Goal: Task Accomplishment & Management: Use online tool/utility

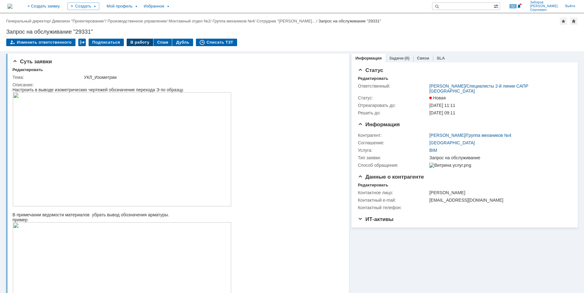
click at [136, 45] on div "В работу" at bounding box center [140, 42] width 26 height 7
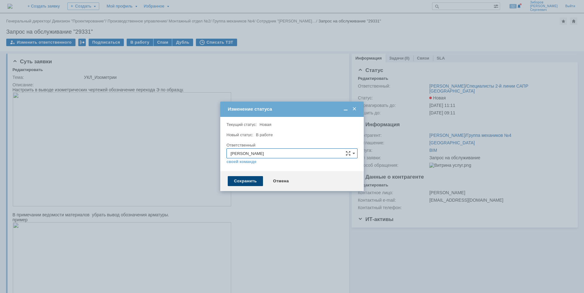
click at [243, 182] on div "Сохранить" at bounding box center [245, 181] width 35 height 10
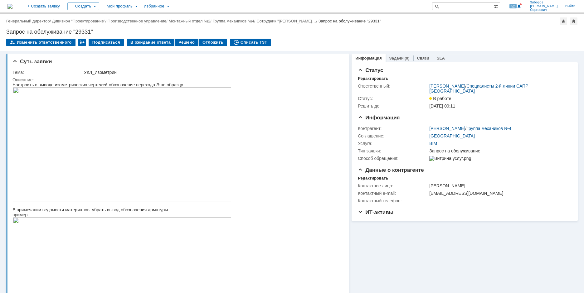
click at [12, 7] on img at bounding box center [9, 6] width 5 height 5
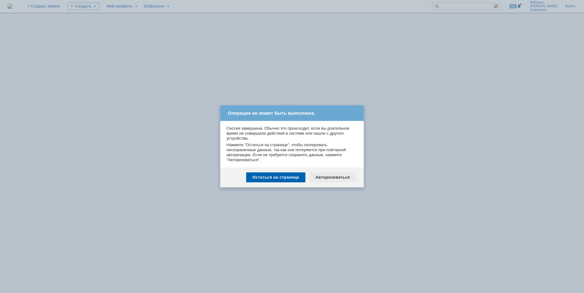
click at [347, 179] on div "Авторизоваться" at bounding box center [332, 177] width 47 height 10
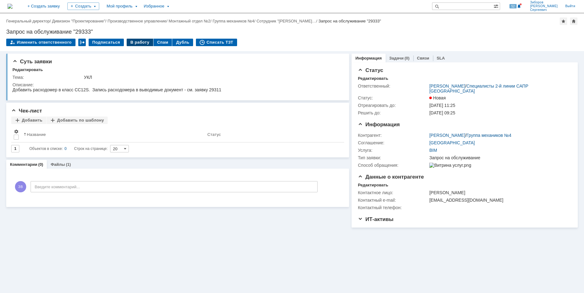
click at [133, 43] on div "В работу" at bounding box center [140, 42] width 26 height 7
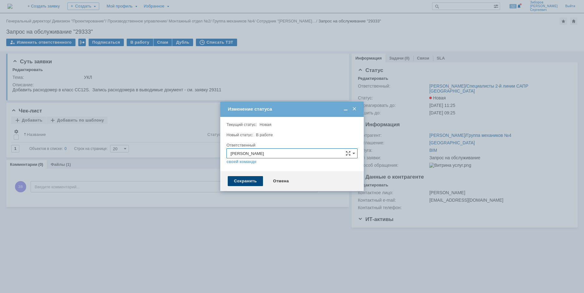
click at [240, 177] on div "Сохранить" at bounding box center [245, 181] width 35 height 10
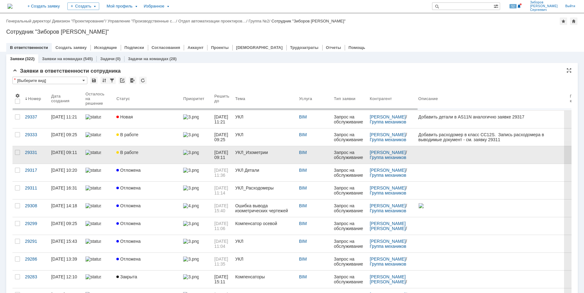
click at [139, 152] on div "В работе" at bounding box center [147, 152] width 62 height 5
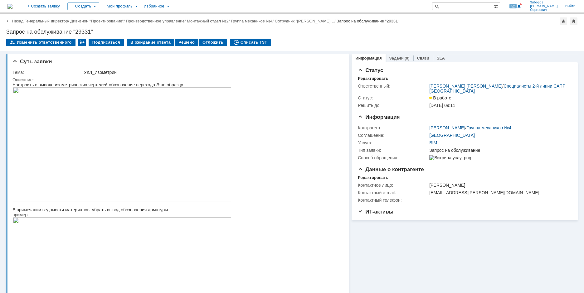
click at [12, 5] on img at bounding box center [9, 6] width 5 height 5
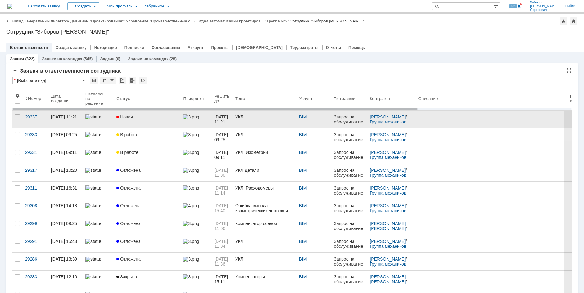
click at [130, 118] on span "Новая" at bounding box center [124, 116] width 17 height 5
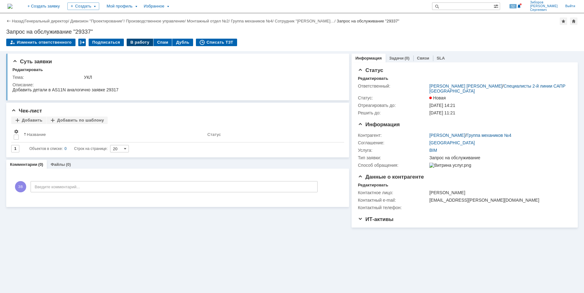
click at [135, 45] on div "В работу" at bounding box center [140, 42] width 26 height 7
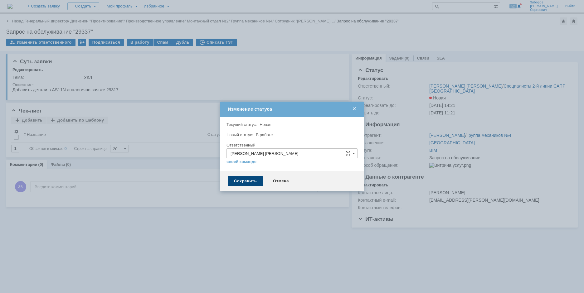
click at [245, 184] on div "Сохранить" at bounding box center [245, 181] width 35 height 10
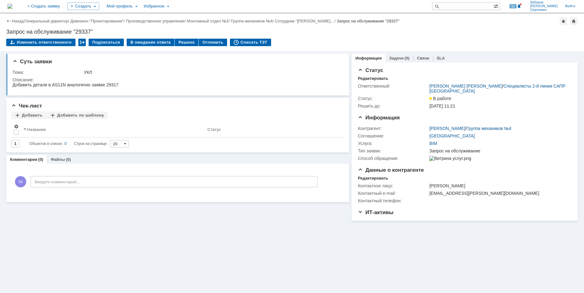
click at [12, 4] on img at bounding box center [9, 6] width 5 height 5
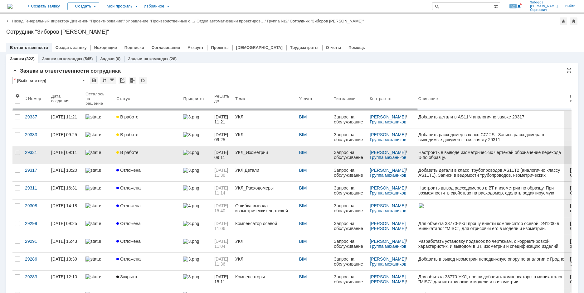
click at [132, 152] on span "В работе" at bounding box center [127, 152] width 22 height 5
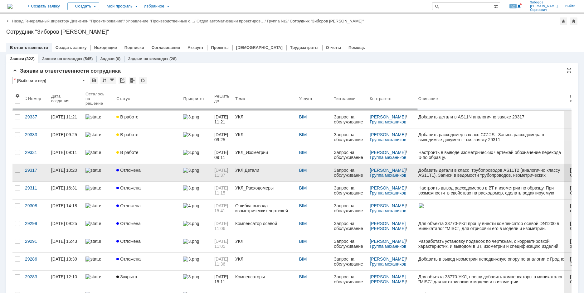
click at [130, 168] on span "Отложена" at bounding box center [128, 170] width 24 height 5
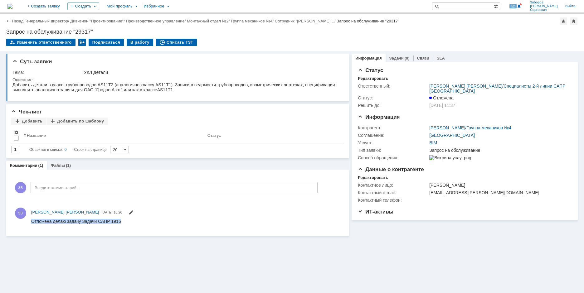
drag, startPoint x: 32, startPoint y: 223, endPoint x: 163, endPoint y: 446, distance: 258.2
click at [132, 224] on html "Отложена делаю задачу Задачи САПР 1916" at bounding box center [185, 222] width 309 height 6
copy div "Отложена делаю задачу Задачи САПР 1916"
click at [12, 6] on img at bounding box center [9, 6] width 5 height 5
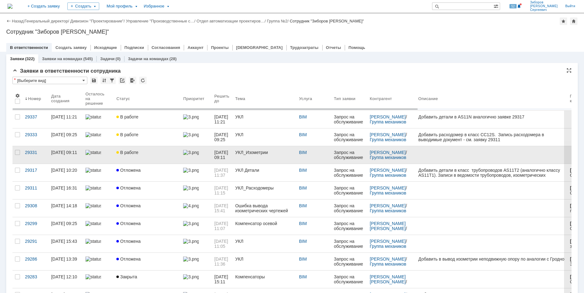
click at [127, 153] on span "В работе" at bounding box center [127, 152] width 22 height 5
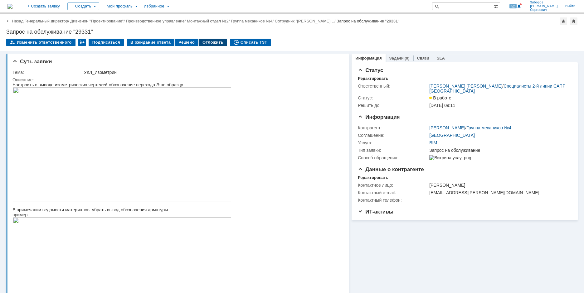
click at [207, 42] on div "Отложить" at bounding box center [213, 42] width 28 height 7
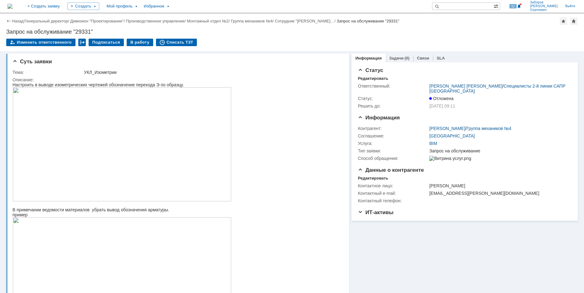
click at [12, 4] on img at bounding box center [9, 6] width 5 height 5
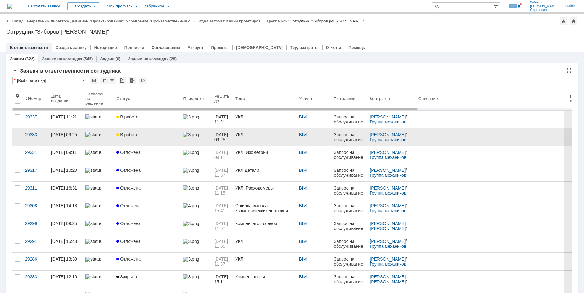
click at [128, 138] on link "В работе" at bounding box center [147, 136] width 67 height 17
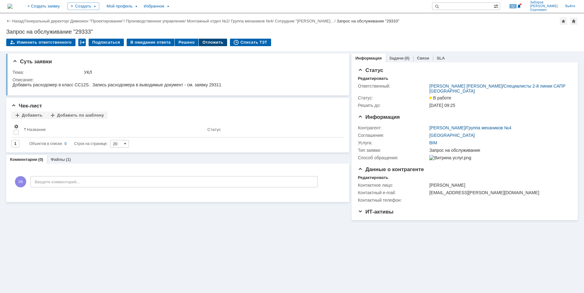
click at [204, 44] on div "Отложить" at bounding box center [213, 42] width 28 height 7
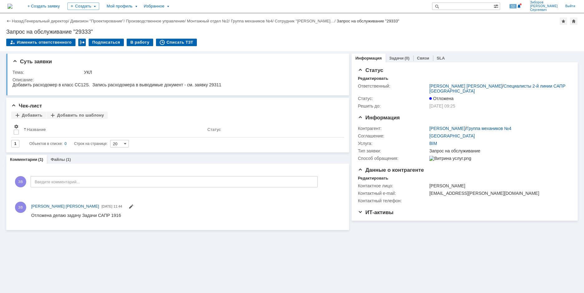
click at [12, 5] on img at bounding box center [9, 6] width 5 height 5
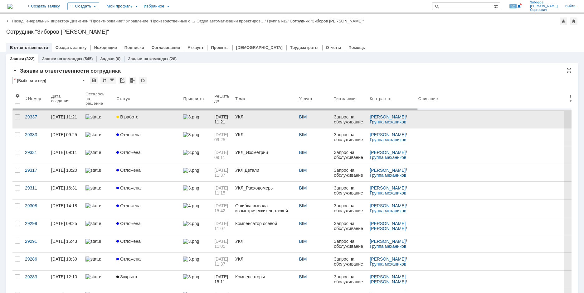
click at [123, 118] on span "В работе" at bounding box center [127, 116] width 22 height 5
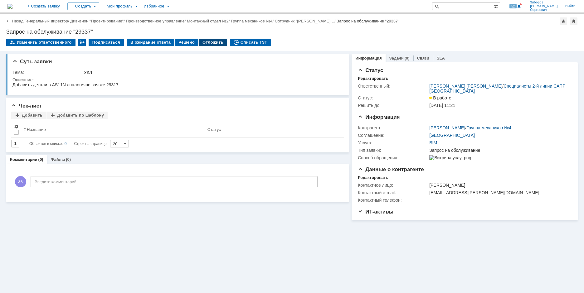
click at [204, 43] on div "Отложить" at bounding box center [213, 42] width 28 height 7
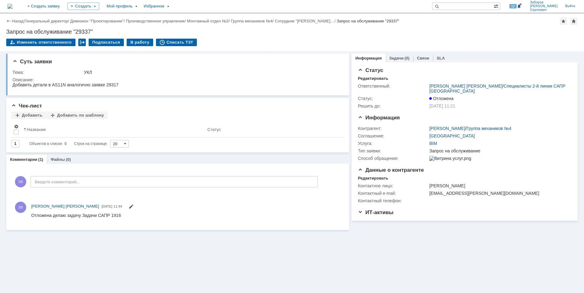
click at [12, 5] on img at bounding box center [9, 6] width 5 height 5
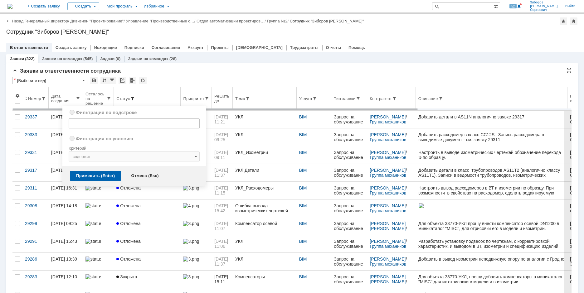
radio input "true"
click at [133, 99] on span at bounding box center [132, 98] width 5 height 5
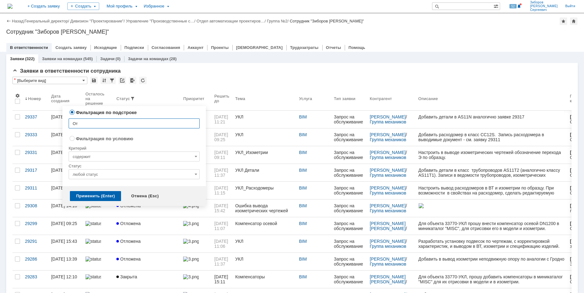
type input "О"
click at [99, 175] on input "любой статус" at bounding box center [134, 174] width 131 height 10
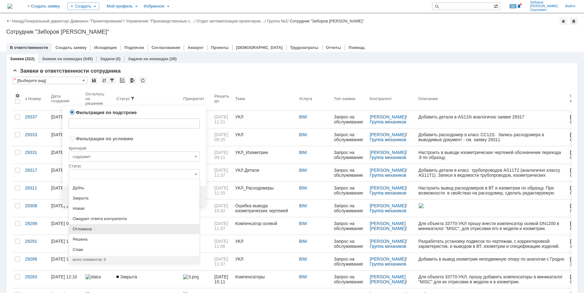
click at [85, 229] on span "Отложена" at bounding box center [134, 229] width 123 height 5
radio input "false"
radio input "true"
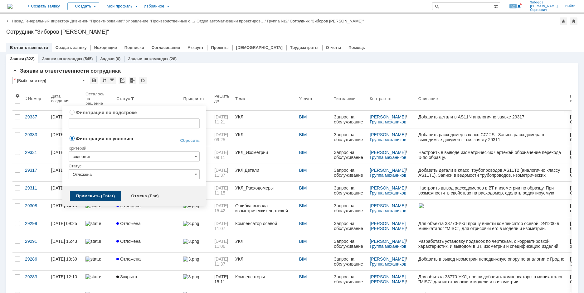
type input "Отложена"
click at [98, 196] on div "Применить (Enter)" at bounding box center [95, 196] width 51 height 10
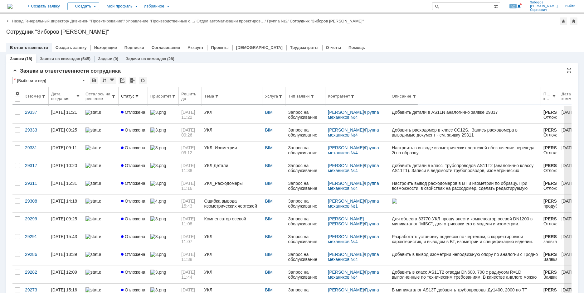
click at [136, 95] on span at bounding box center [136, 96] width 5 height 5
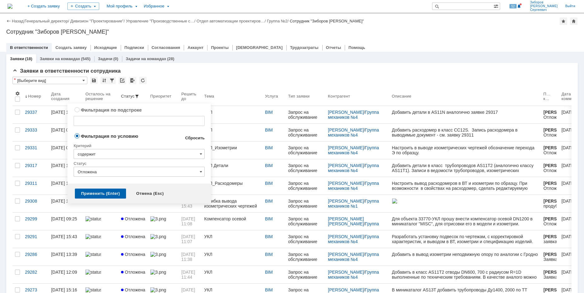
click at [197, 139] on link "Сбросить" at bounding box center [195, 138] width 20 height 5
type input "содержит"
click at [101, 192] on div "Применить (Enter)" at bounding box center [100, 194] width 51 height 10
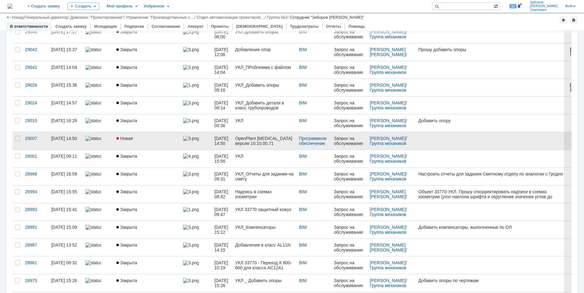
click at [123, 138] on span "Новая" at bounding box center [124, 138] width 17 height 5
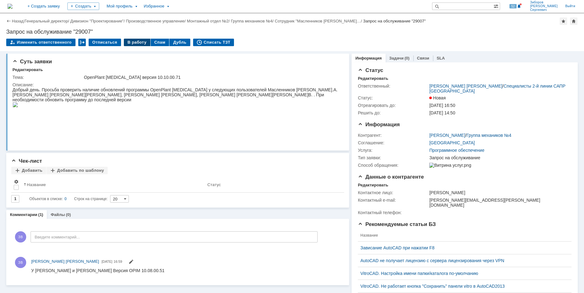
click at [133, 40] on div "В работу" at bounding box center [137, 42] width 26 height 7
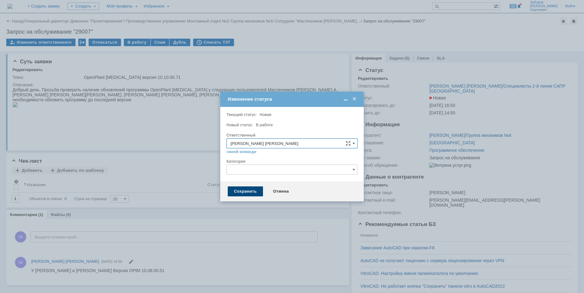
click at [248, 192] on div "Сохранить" at bounding box center [245, 191] width 35 height 10
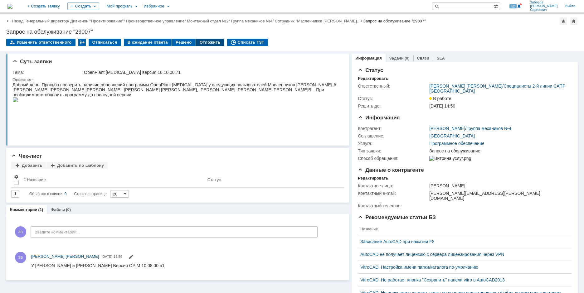
click at [207, 44] on div "Отложить" at bounding box center [210, 42] width 28 height 7
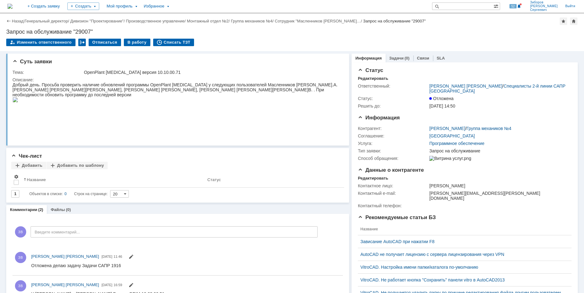
click at [12, 8] on img at bounding box center [9, 6] width 5 height 5
